Goal: Information Seeking & Learning: Learn about a topic

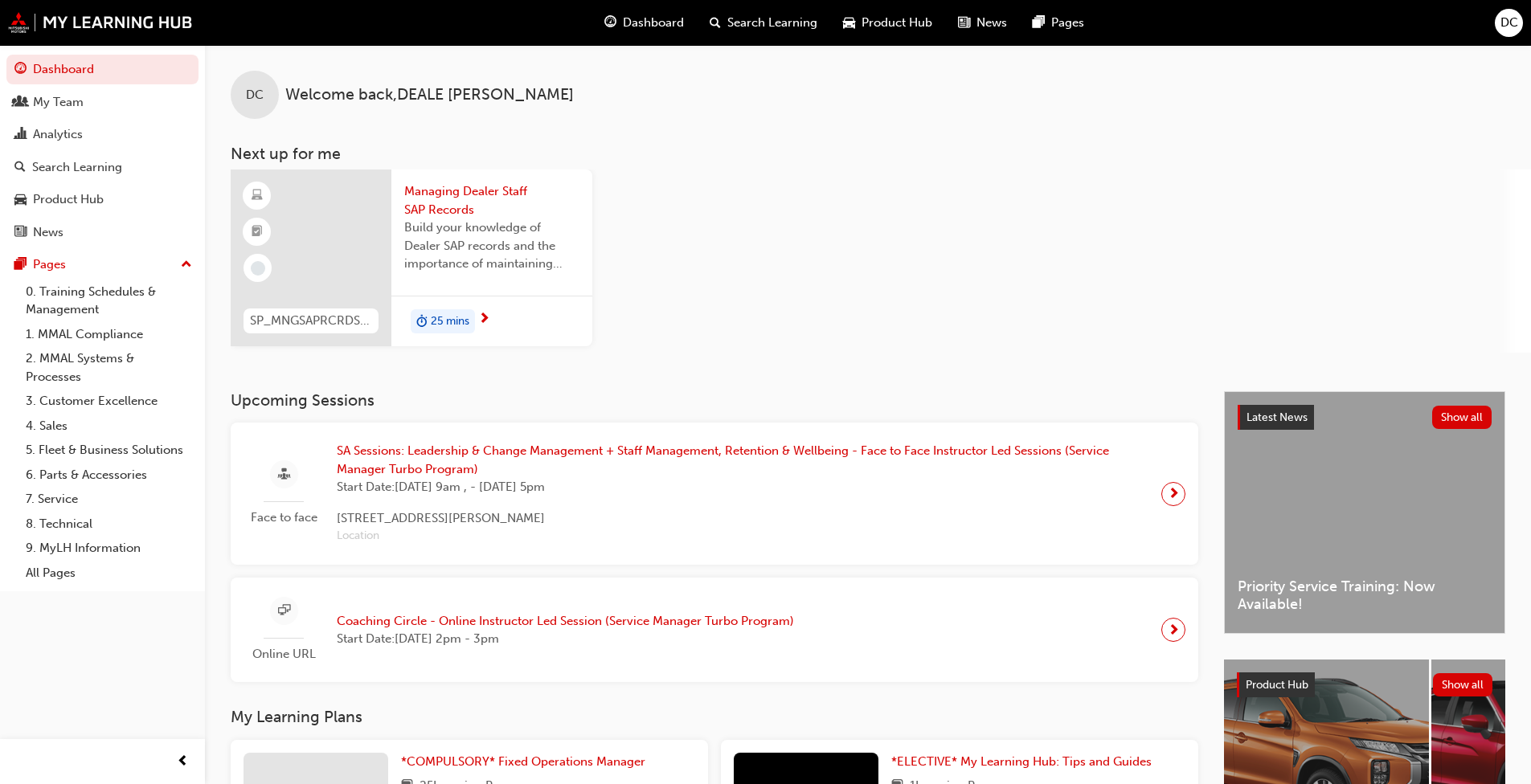
click at [665, 22] on span "Dashboard" at bounding box center [654, 23] width 61 height 18
click at [646, 28] on span "Dashboard" at bounding box center [654, 23] width 61 height 18
click at [99, 294] on link "0. Training Schedules & Management" at bounding box center [109, 300] width 179 height 42
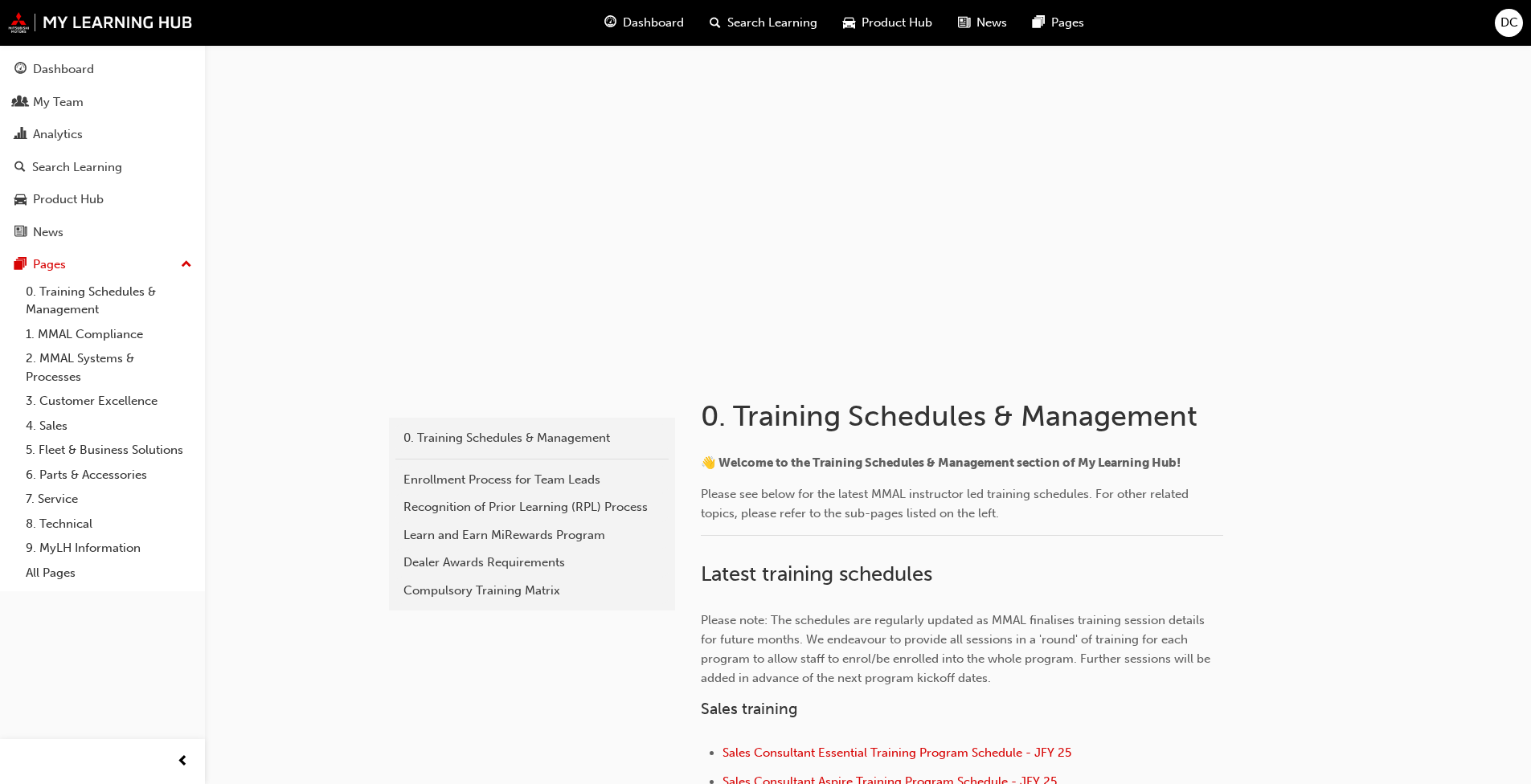
click at [66, 125] on div "Analytics" at bounding box center [102, 134] width 176 height 20
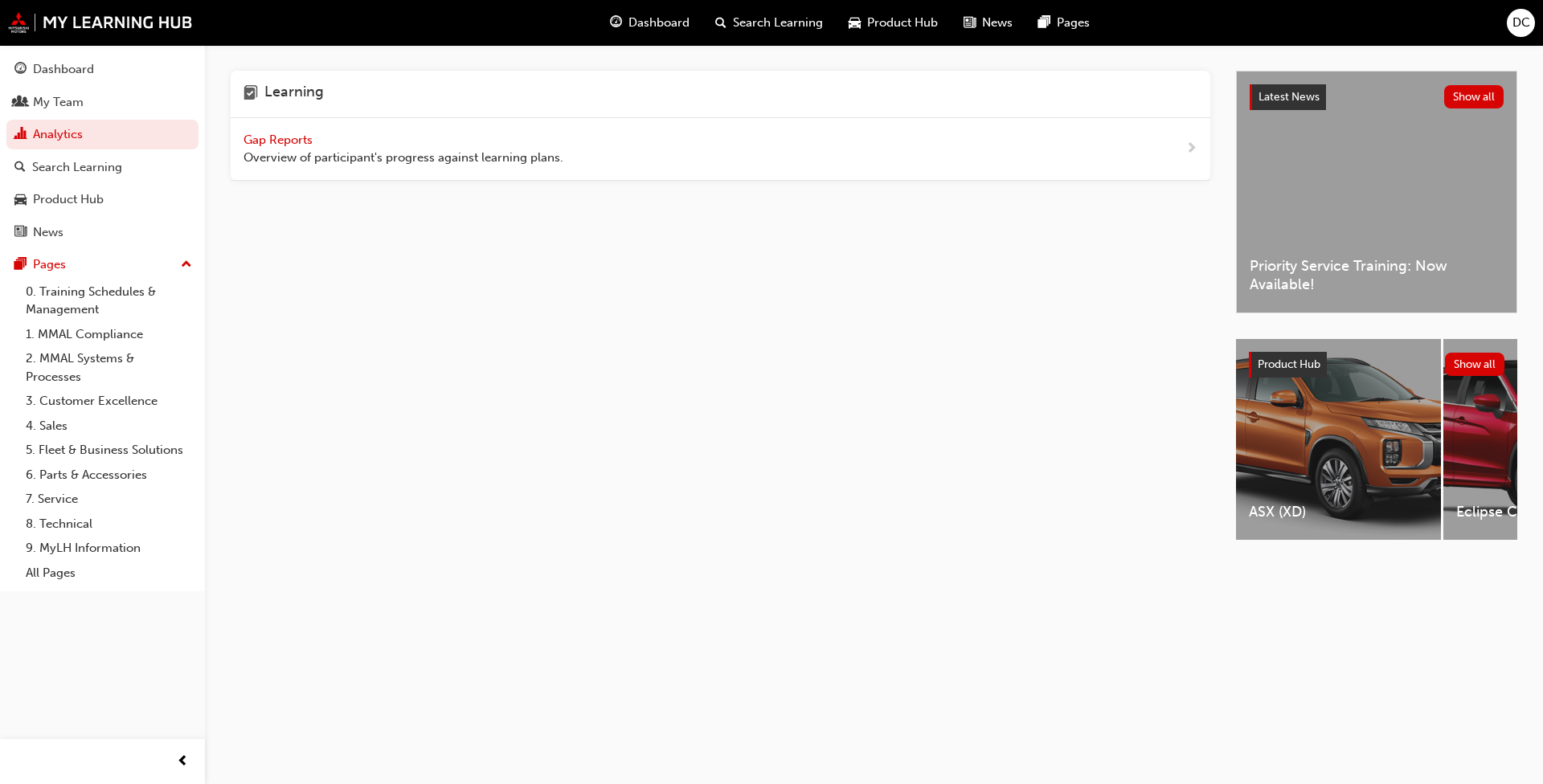
click at [803, 149] on div "Gap Reports Overview of participant's progress against learning plans." at bounding box center [720, 148] width 979 height 62
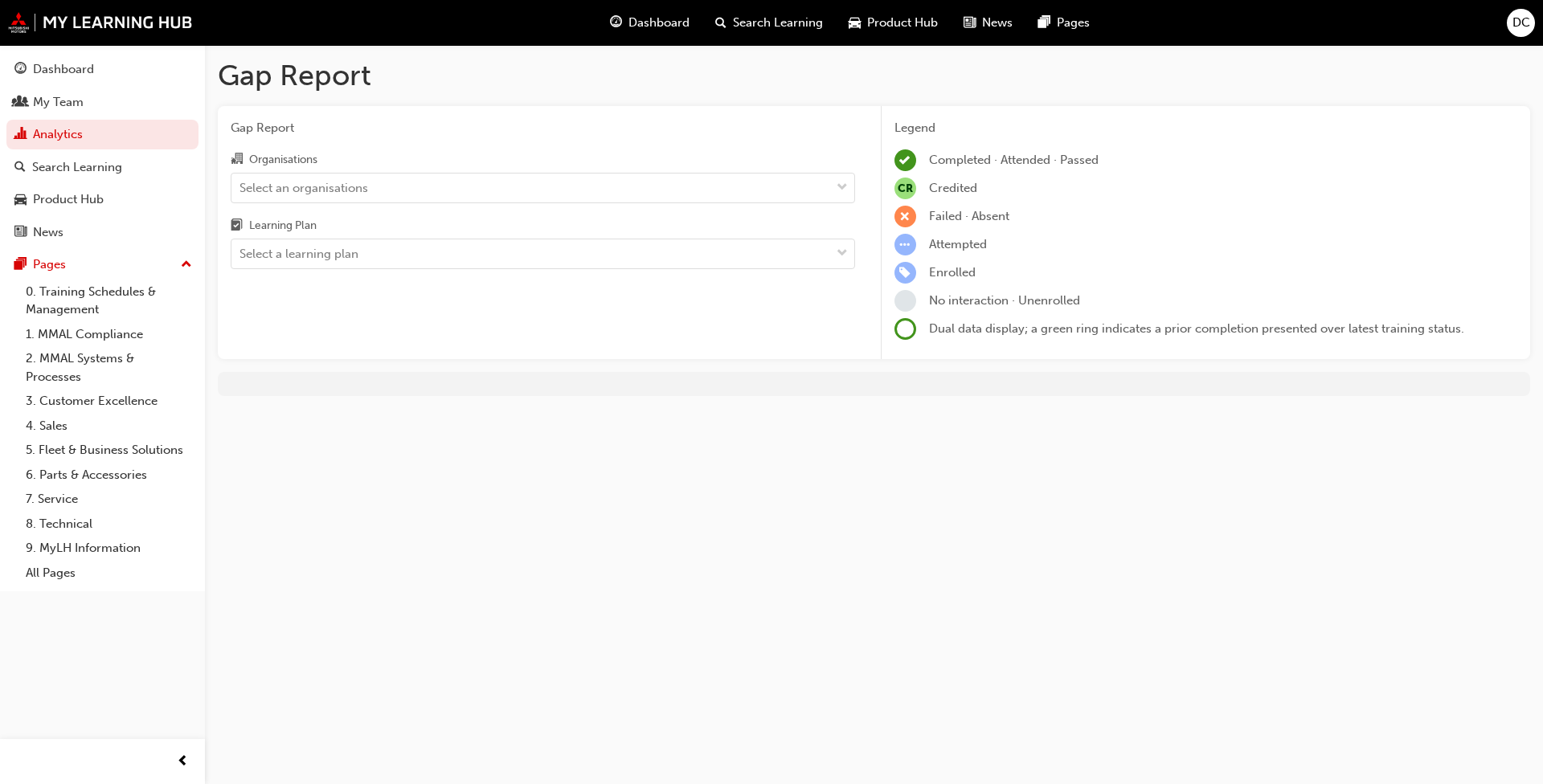
click at [594, 193] on div "Select an organisations" at bounding box center [530, 188] width 599 height 28
click at [241, 193] on input "Organisations Select an organisations" at bounding box center [241, 187] width 2 height 14
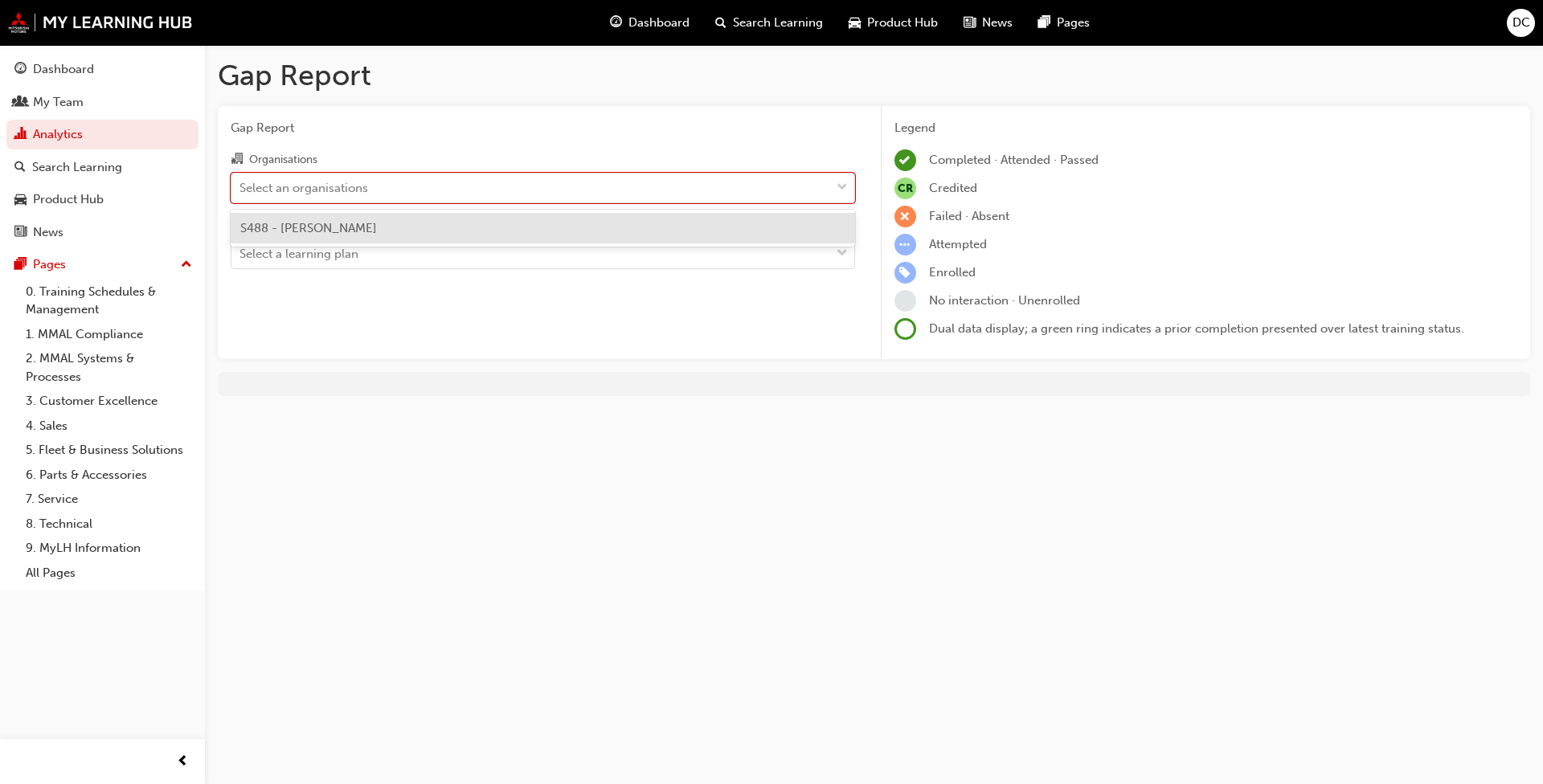
click at [427, 238] on div "S488 - Agostino Mitsubishi" at bounding box center [543, 228] width 624 height 32
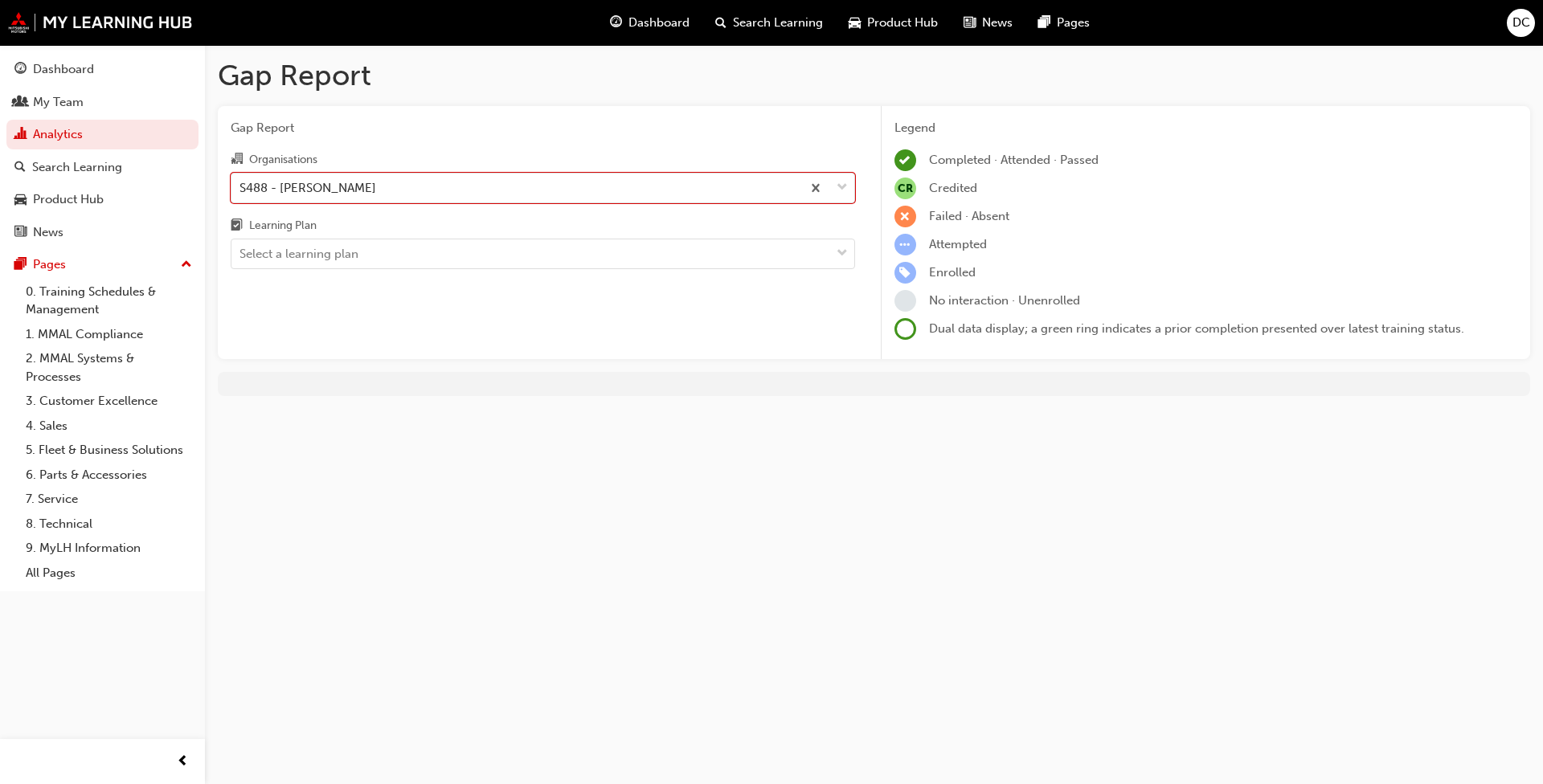
click at [407, 249] on div "Select a learning plan" at bounding box center [530, 255] width 599 height 28
click at [241, 249] on input "Learning Plan Select a learning plan" at bounding box center [241, 254] width 2 height 14
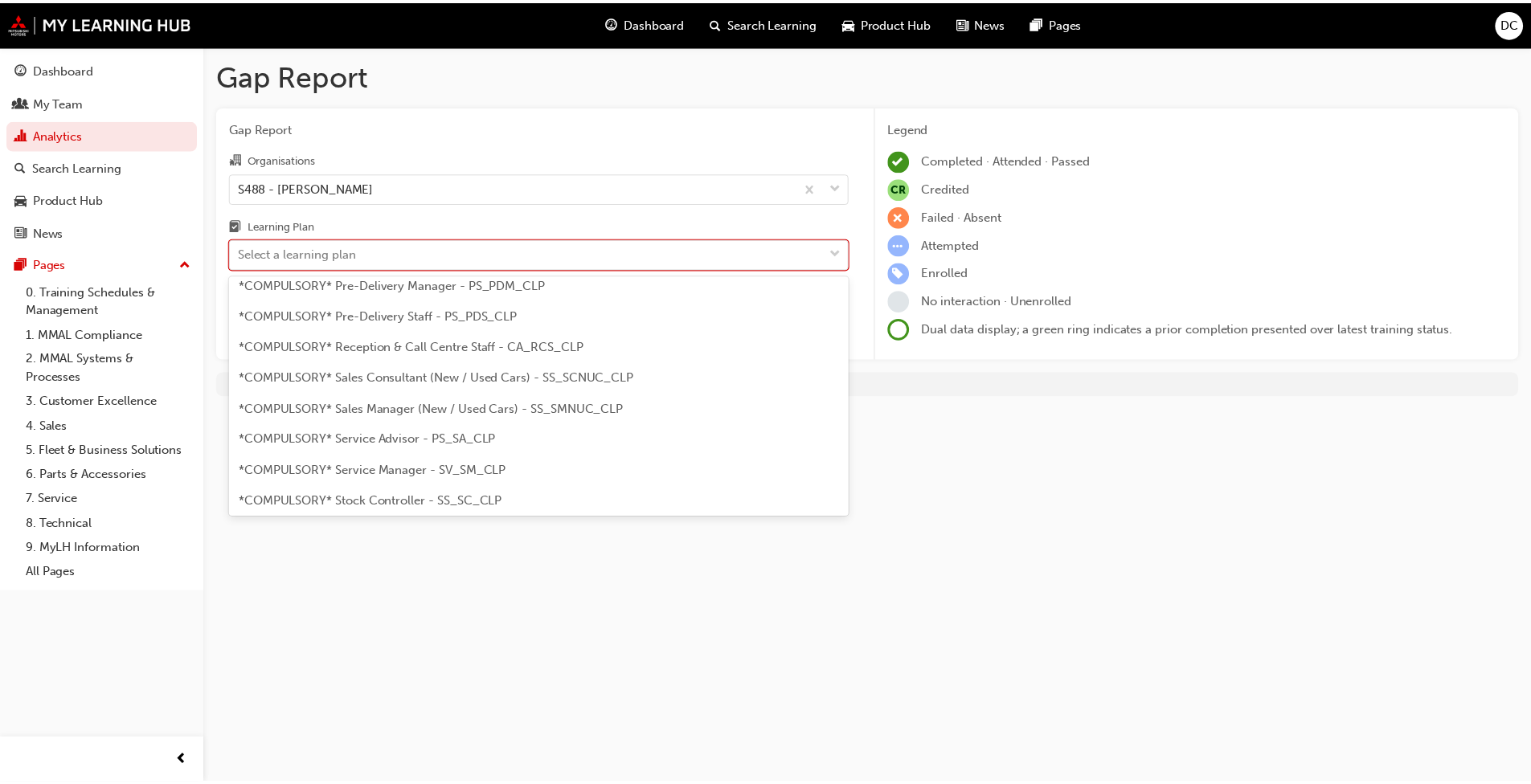
scroll to position [482, 0]
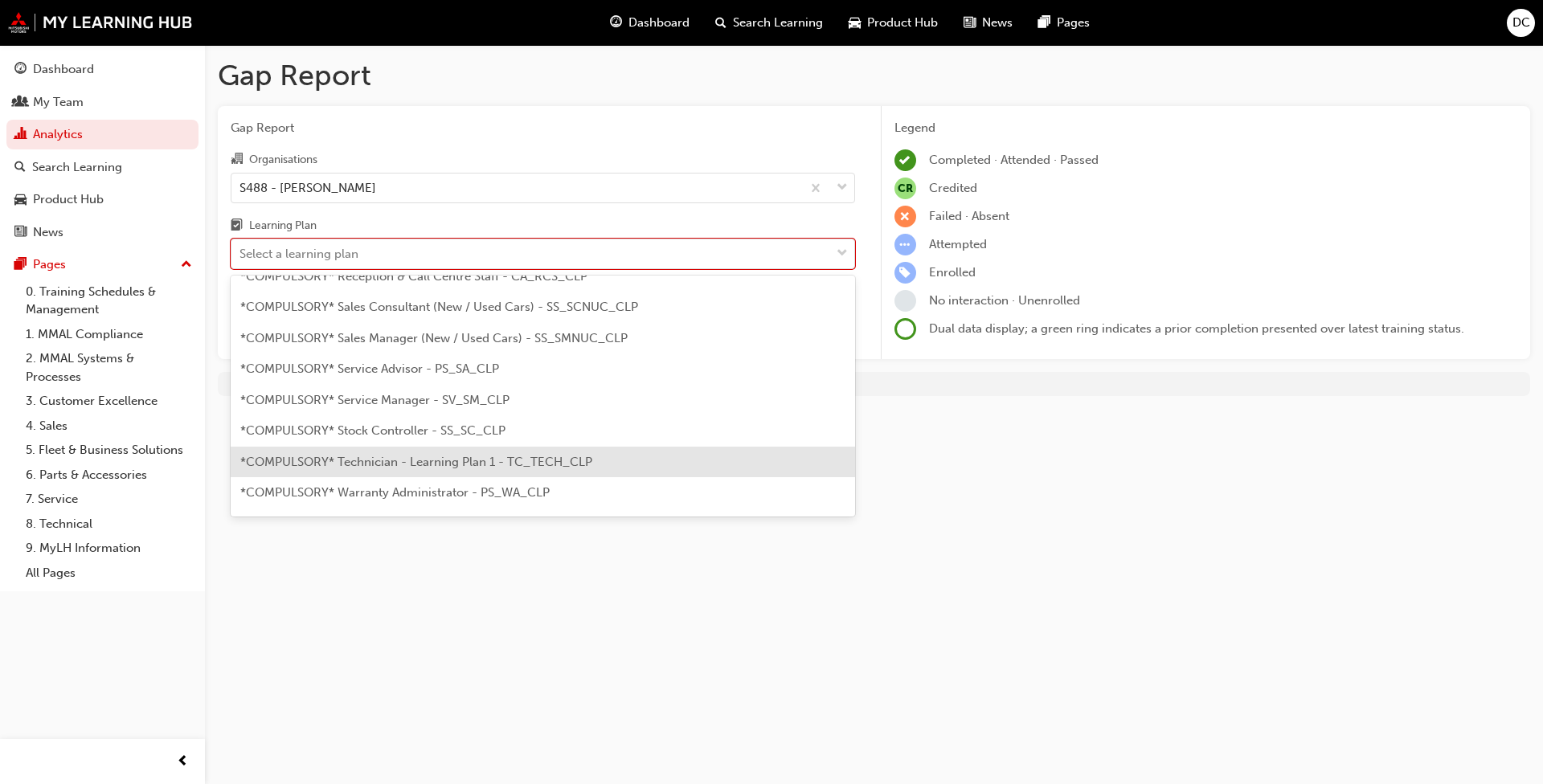
click at [460, 463] on span "*COMPULSORY* Technician - Learning Plan 1 - TC_TECH_CLP" at bounding box center [416, 462] width 352 height 14
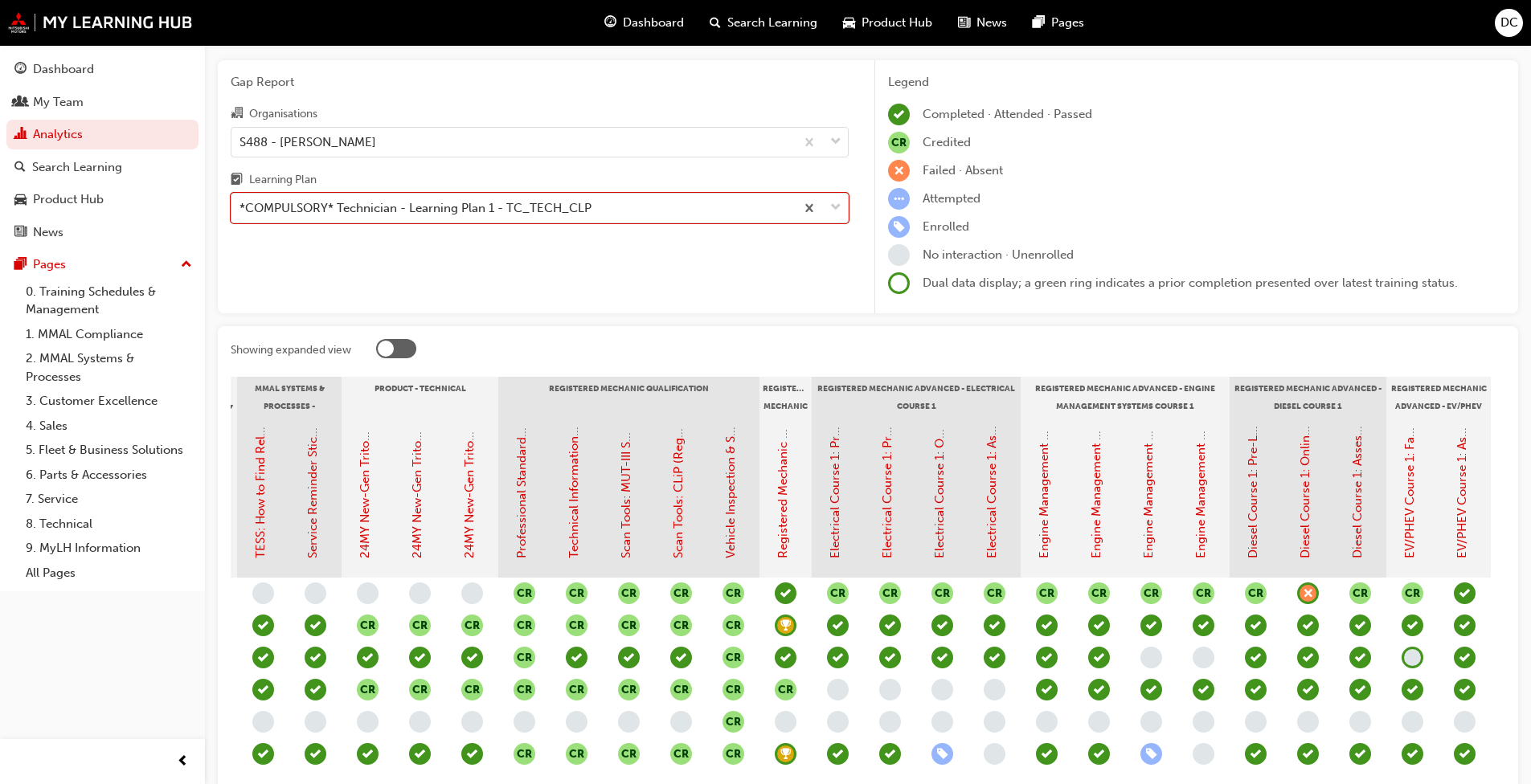
scroll to position [18, 0]
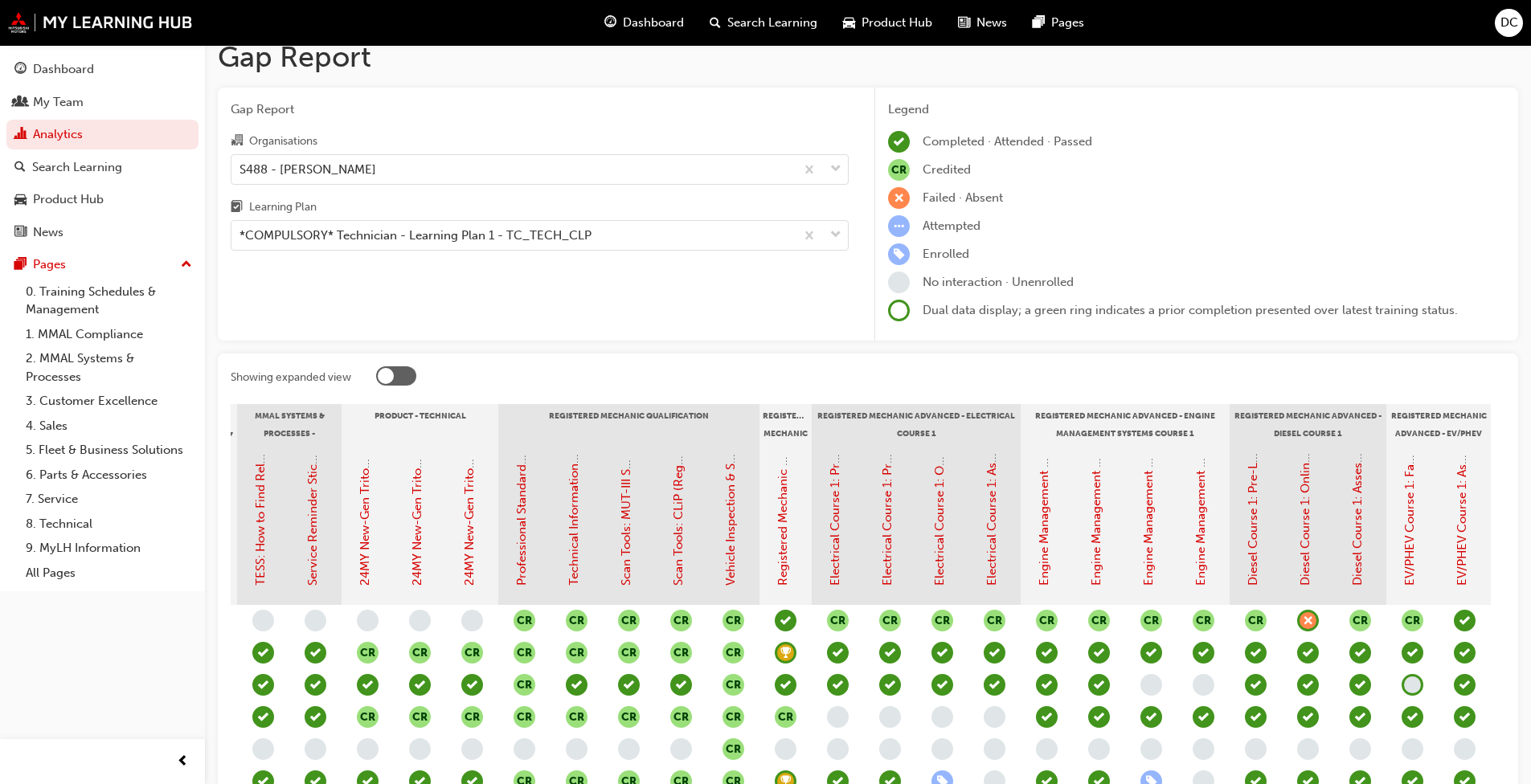
click at [101, 169] on div "Search Learning" at bounding box center [77, 167] width 90 height 18
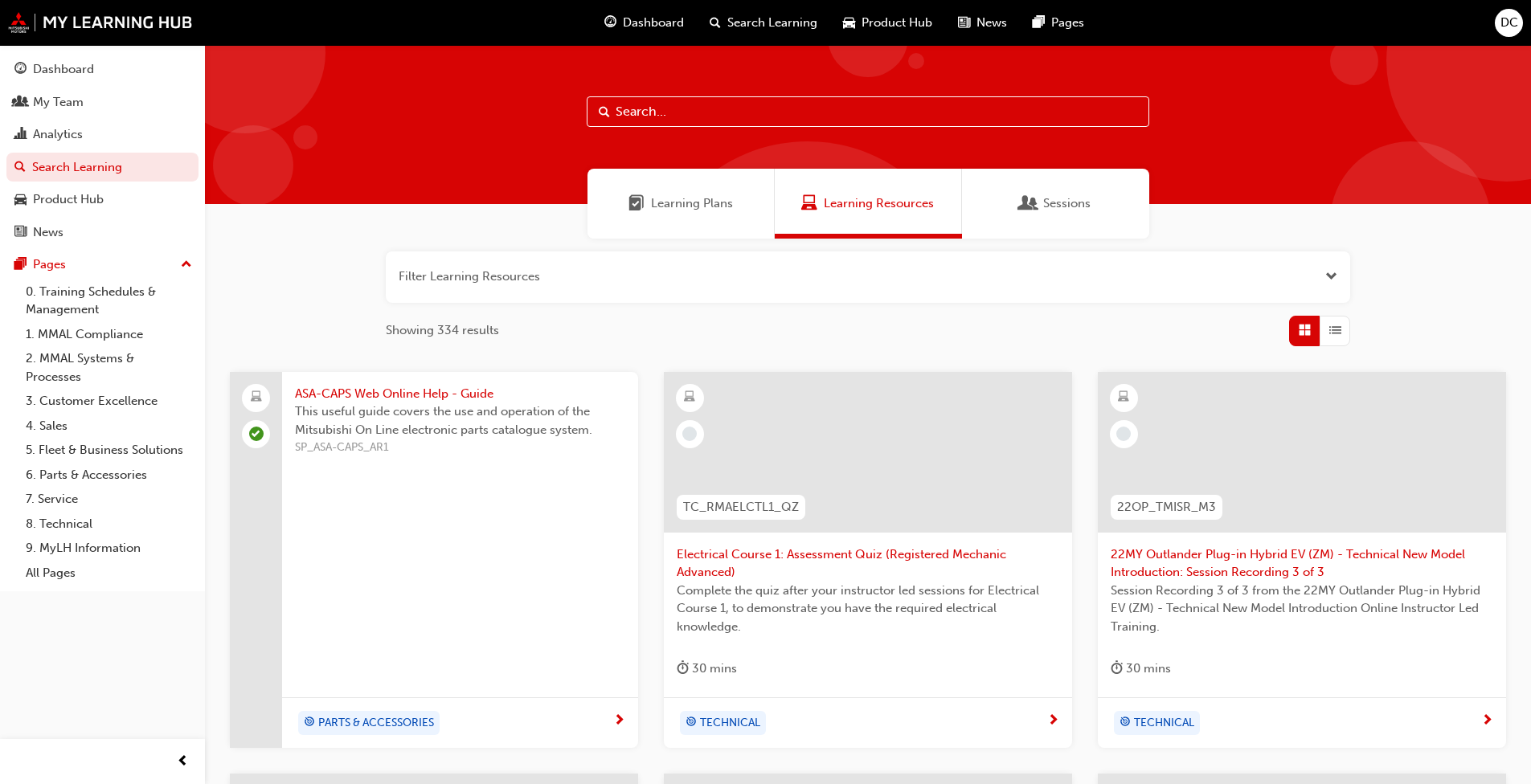
click at [94, 298] on link "0. Training Schedules & Management" at bounding box center [109, 300] width 179 height 42
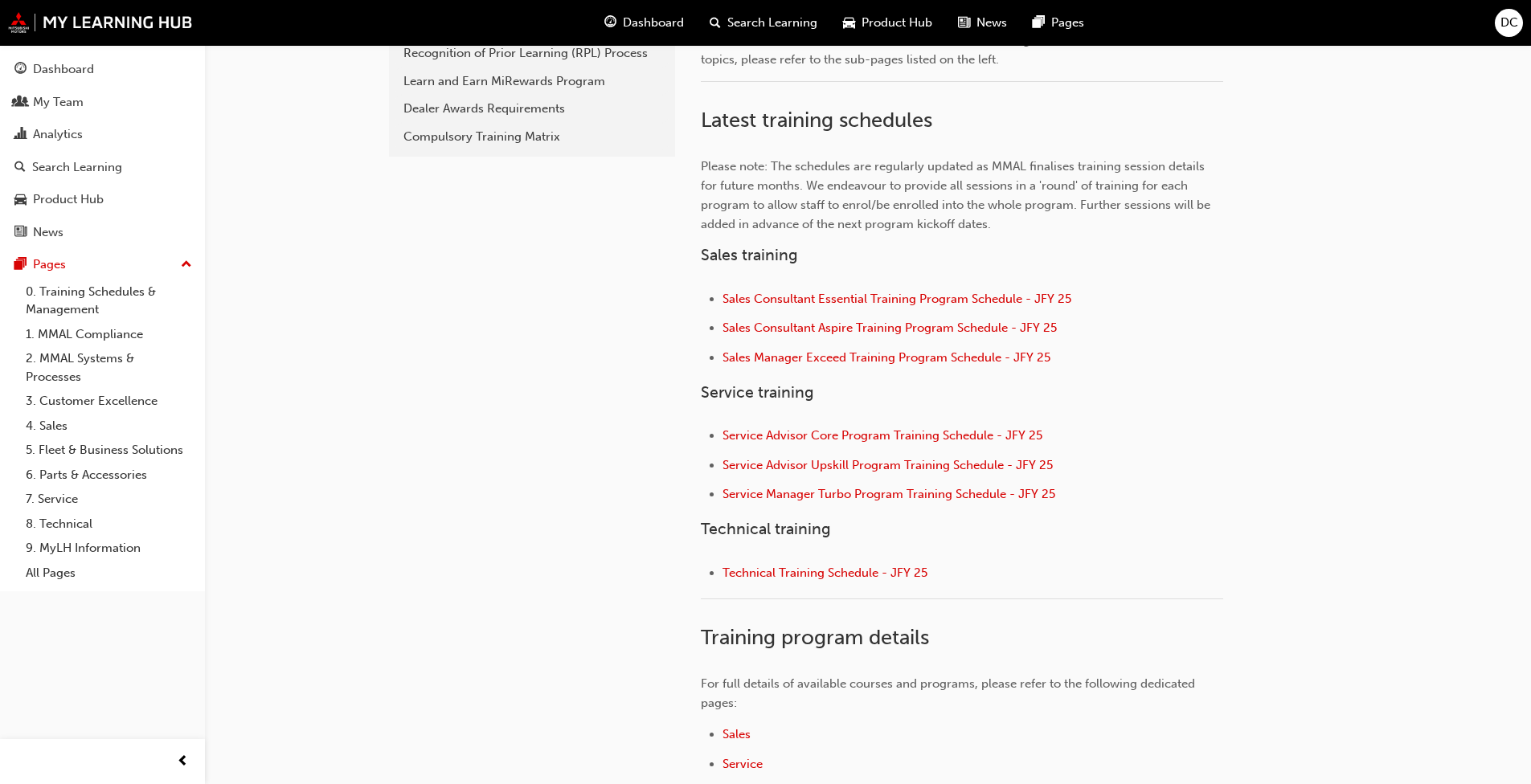
scroll to position [482, 0]
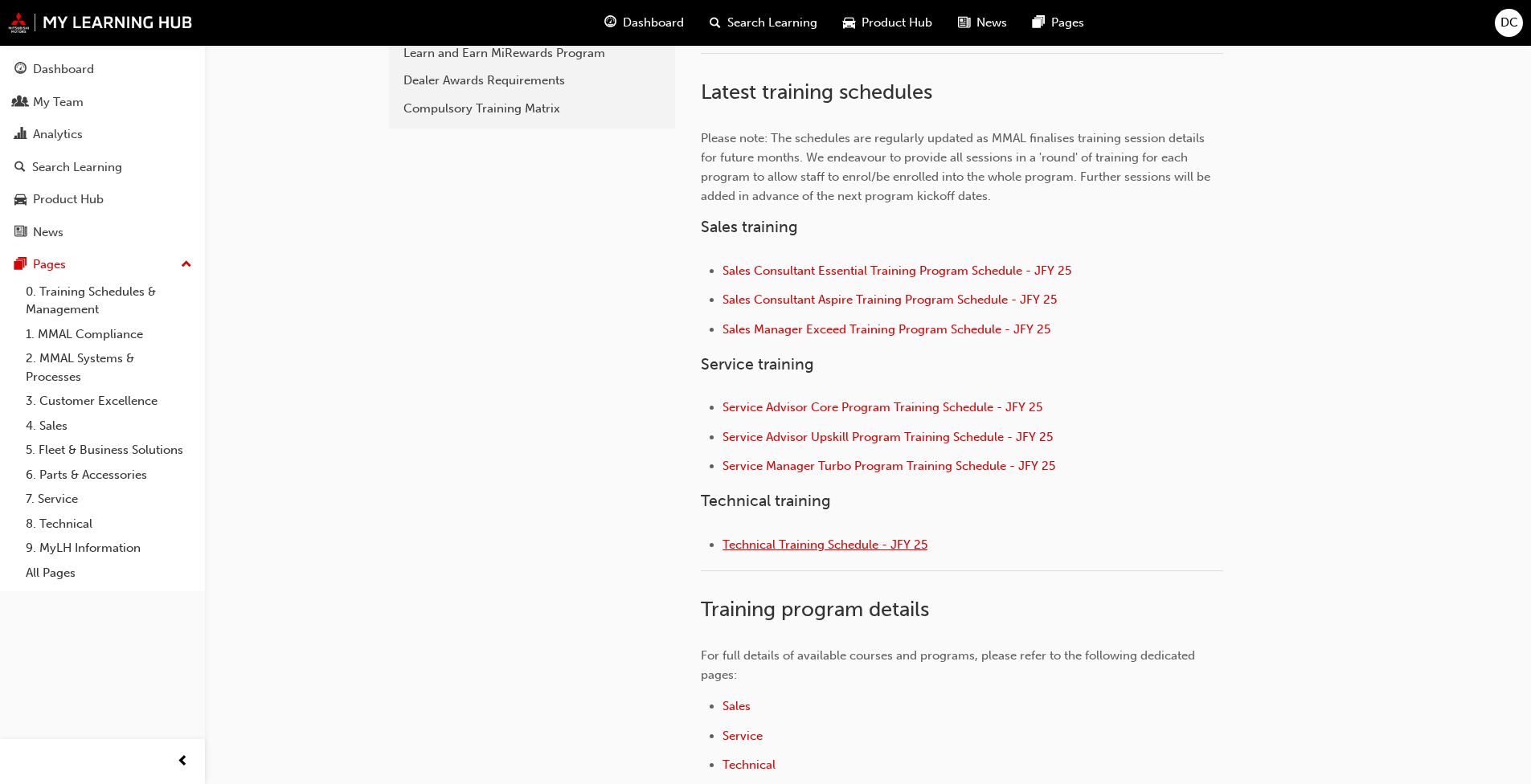
click at [801, 543] on span "Technical Training Schedule - JFY 25" at bounding box center [824, 544] width 205 height 14
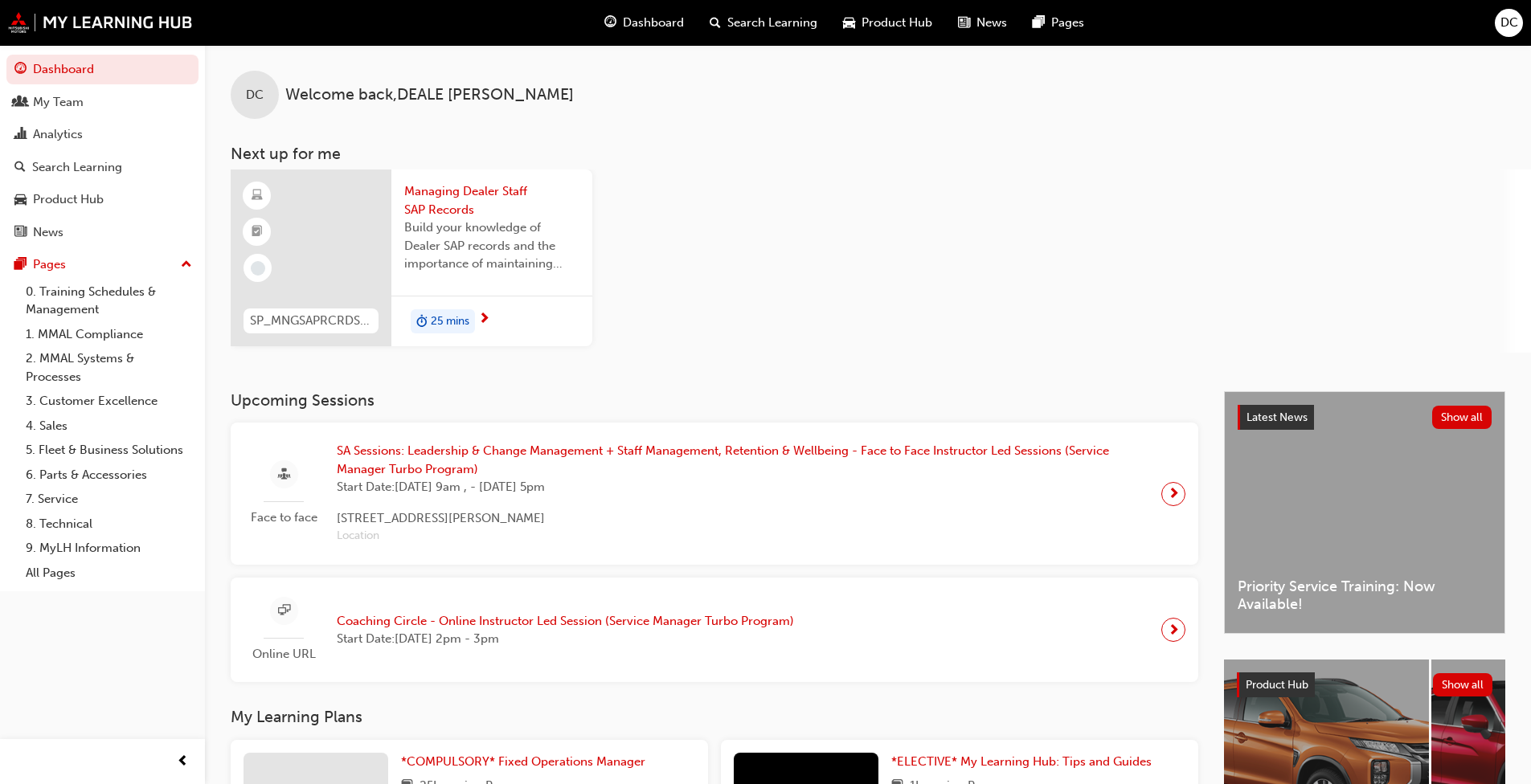
click at [803, 24] on span "DC" at bounding box center [1509, 23] width 18 height 18
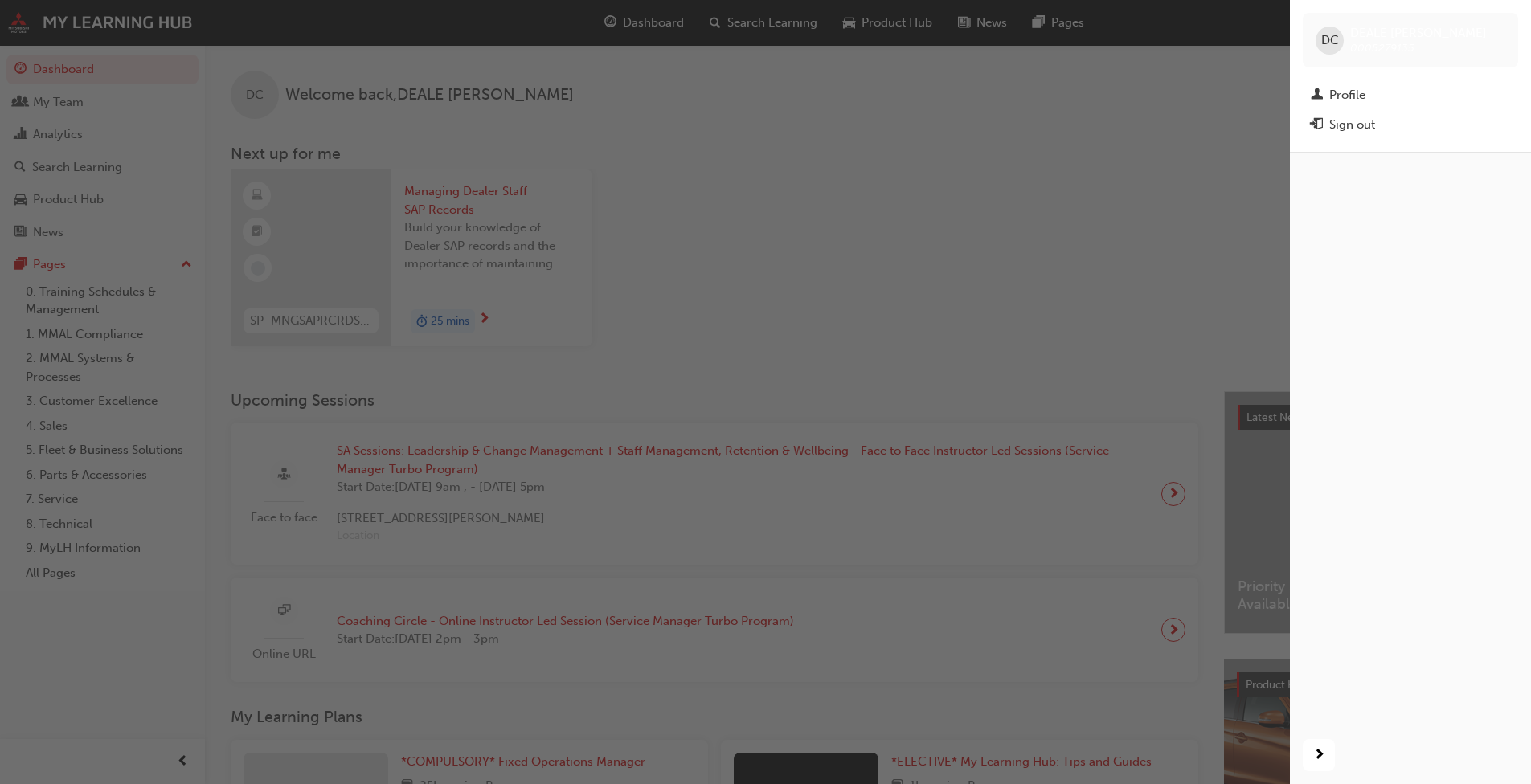
click at [803, 127] on div "Sign out" at bounding box center [1352, 125] width 46 height 18
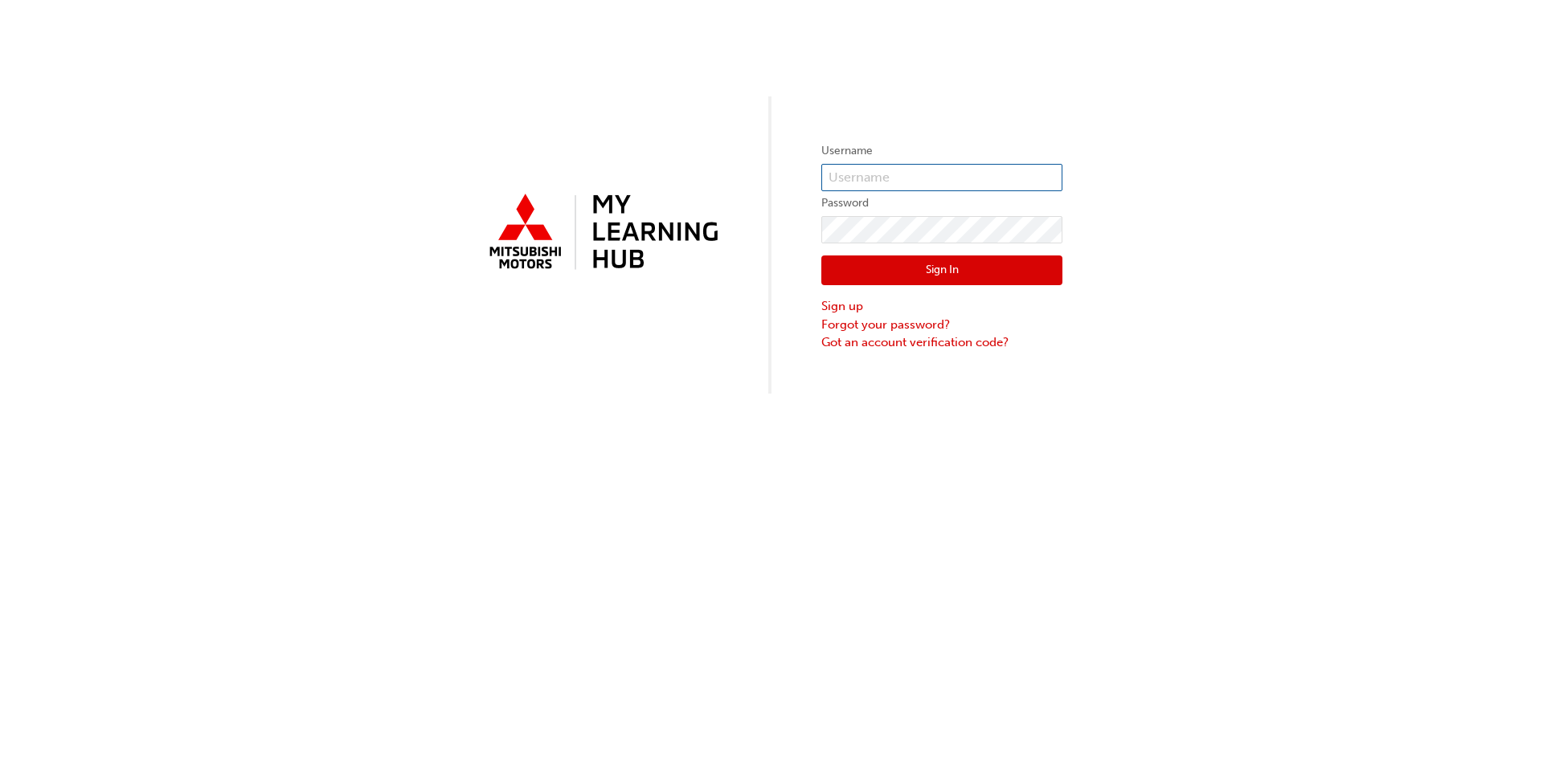
type input "0005279135"
drag, startPoint x: 929, startPoint y: 183, endPoint x: 794, endPoint y: 181, distance: 135.0
click at [794, 181] on div "Username 0005279135 Password Sign In Sign up Forgot your password? Got an accou…" at bounding box center [771, 197] width 1543 height 393
paste input "0005979242"
type input "0005979242"
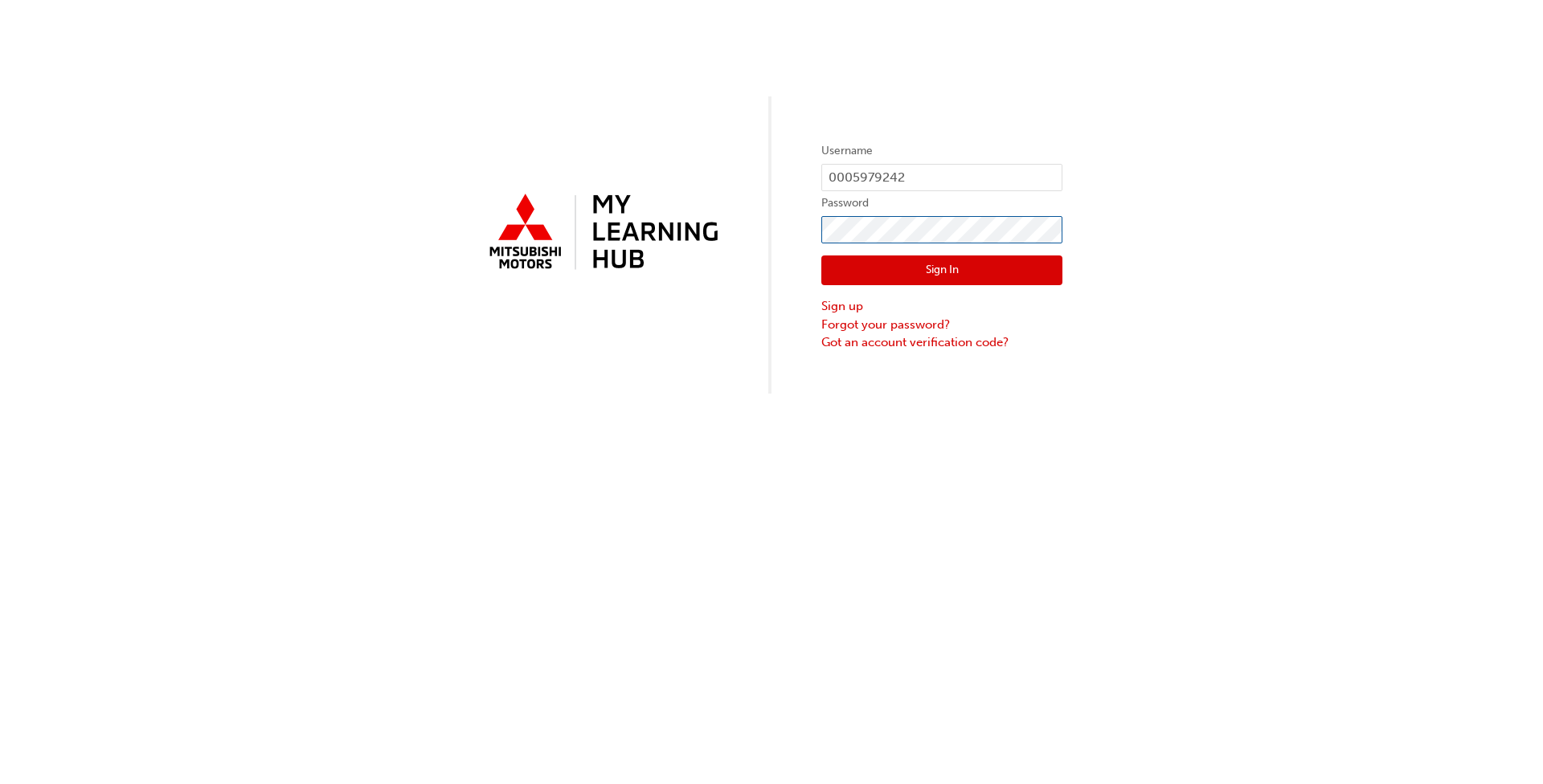
click at [741, 244] on div "Username 0005979242 Password Sign In Sign up Forgot your password? Got an accou…" at bounding box center [771, 197] width 1543 height 393
click at [836, 277] on button "Sign In" at bounding box center [941, 270] width 241 height 31
